Goal: Navigation & Orientation: Understand site structure

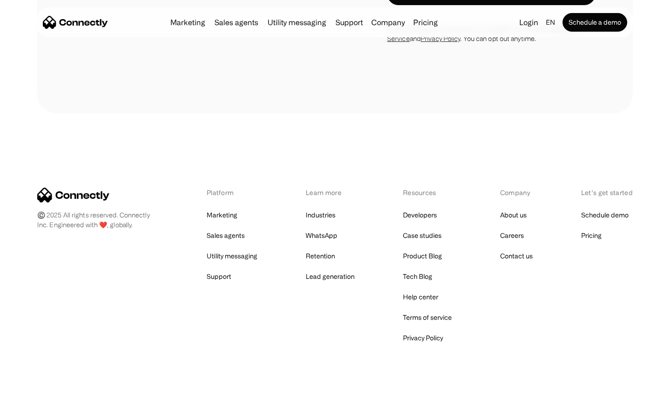
scroll to position [2859, 0]
